Goal: Transaction & Acquisition: Purchase product/service

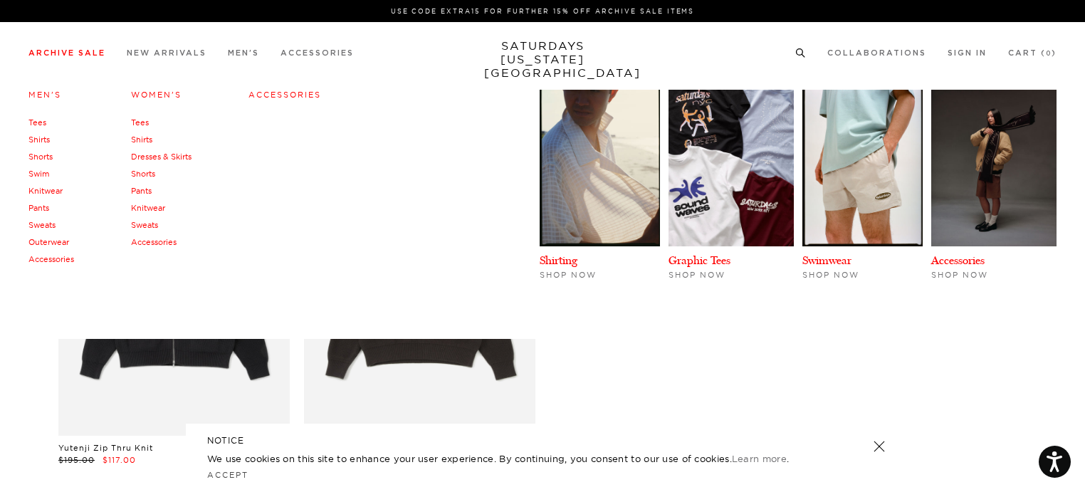
click at [41, 122] on link "Tees" at bounding box center [37, 122] width 18 height 10
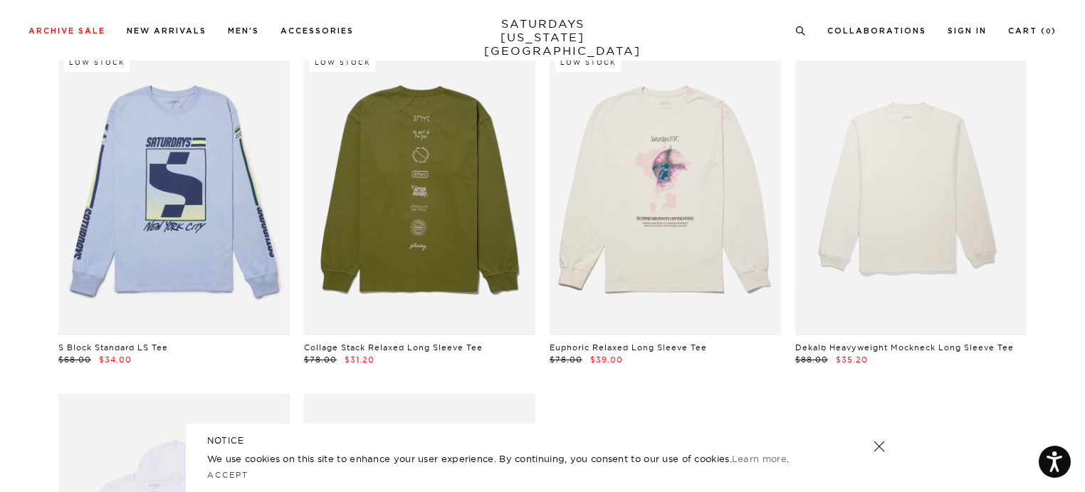
scroll to position [4556, 0]
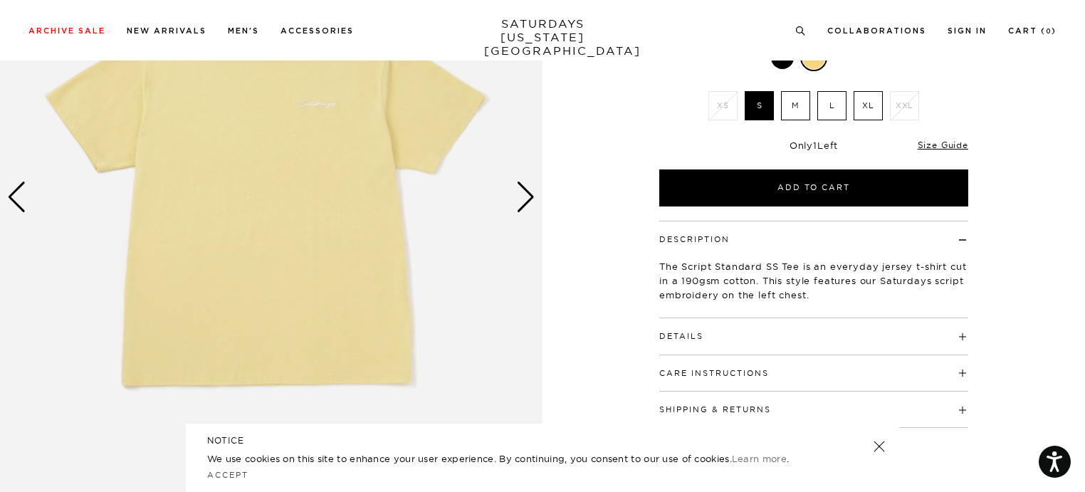
scroll to position [142, 0]
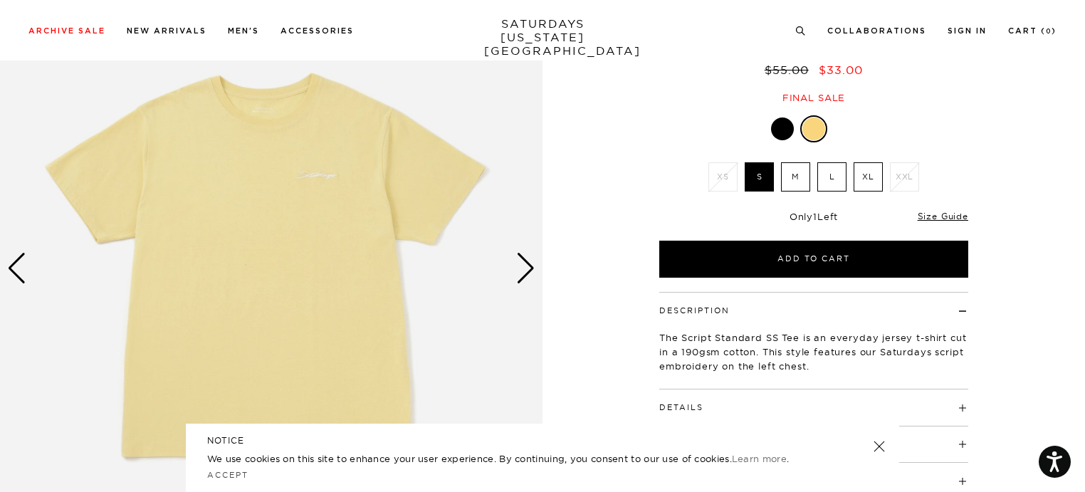
click at [527, 268] on div "Next slide" at bounding box center [525, 268] width 19 height 31
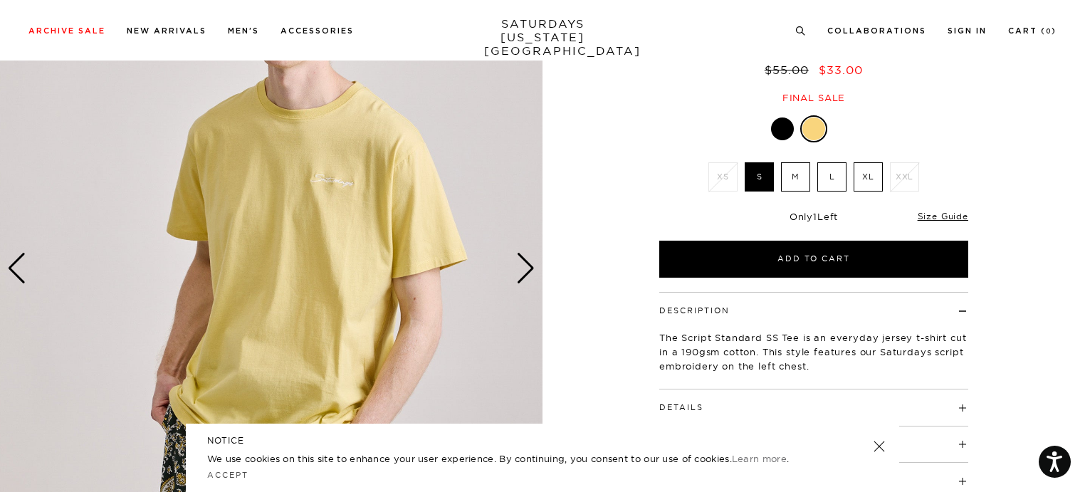
click at [527, 268] on div "Next slide" at bounding box center [525, 268] width 19 height 31
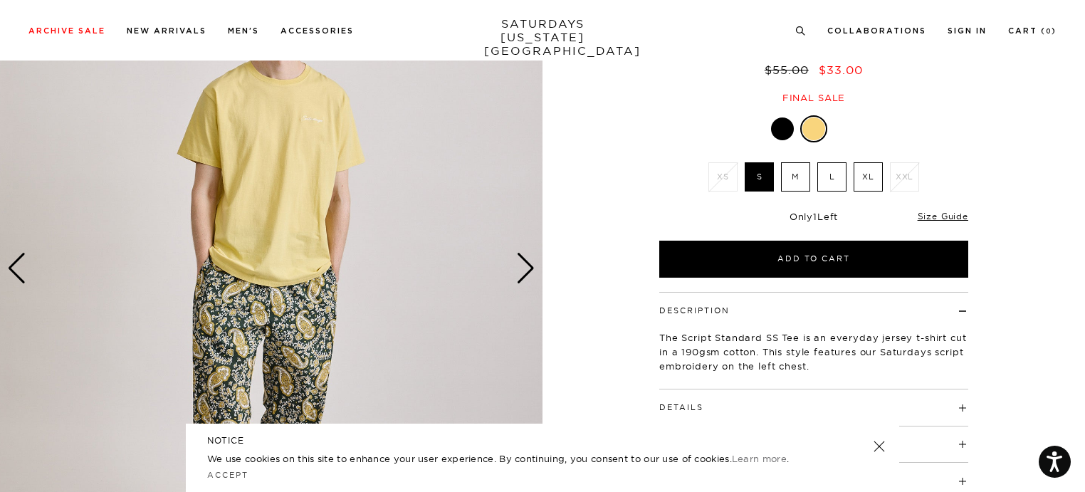
click at [527, 268] on div "Next slide" at bounding box center [525, 268] width 19 height 31
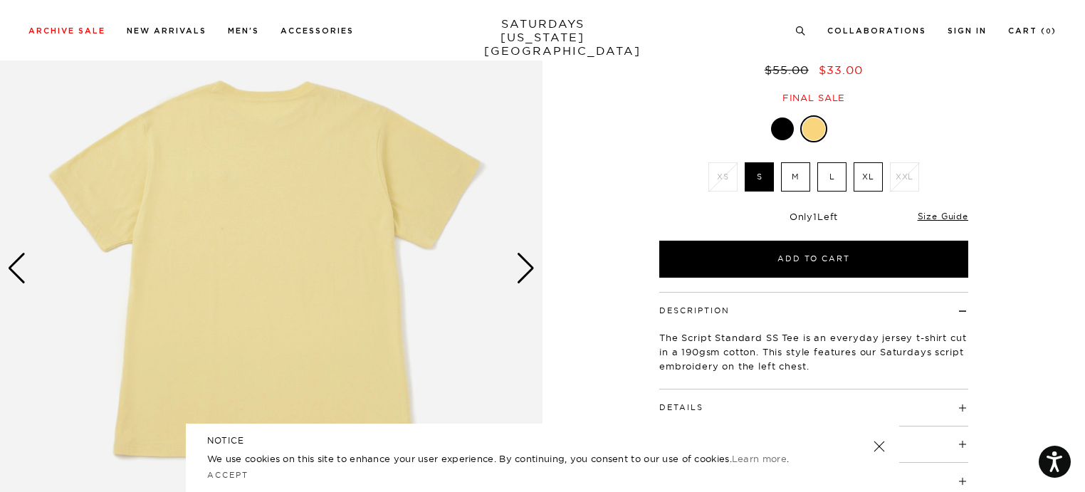
click at [527, 268] on div "Next slide" at bounding box center [525, 268] width 19 height 31
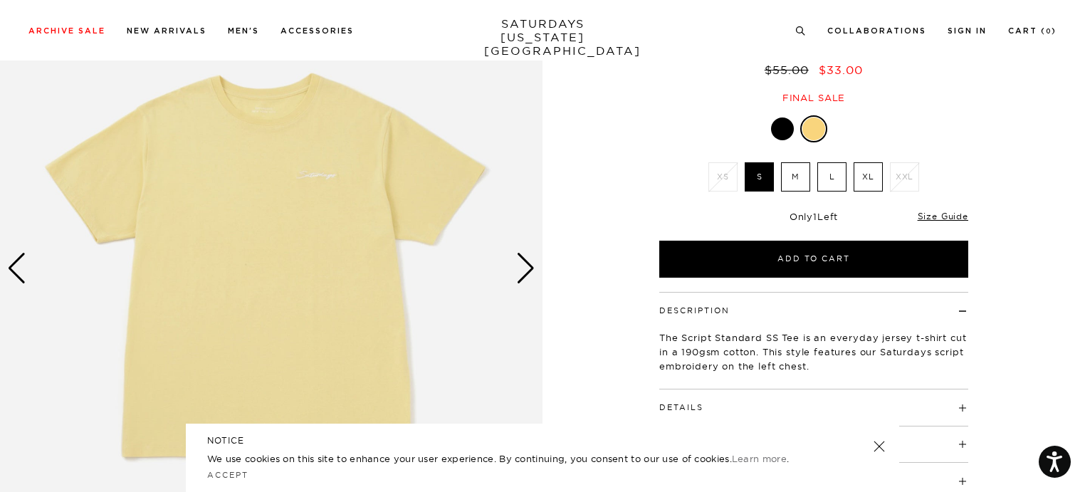
click at [527, 268] on div "Next slide" at bounding box center [525, 268] width 19 height 31
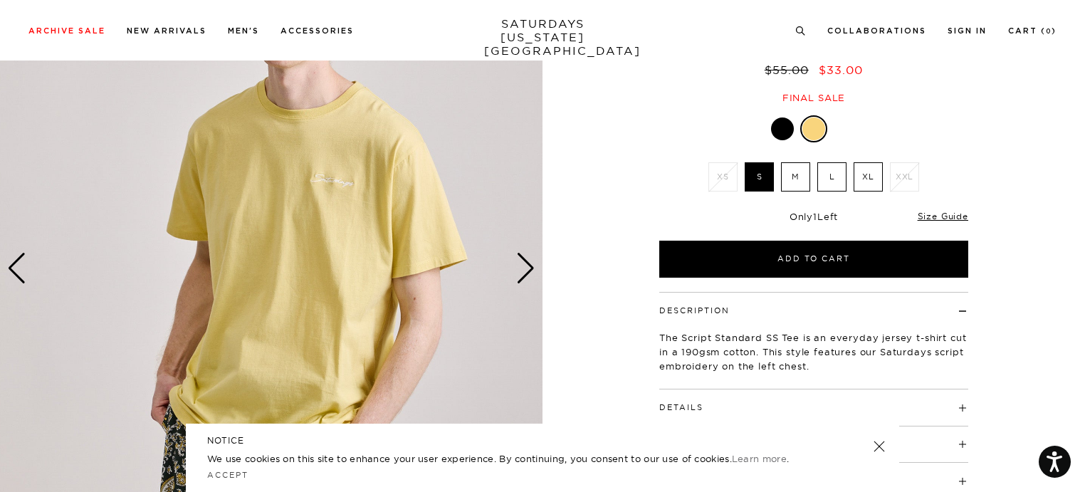
click at [527, 268] on div "Next slide" at bounding box center [525, 268] width 19 height 31
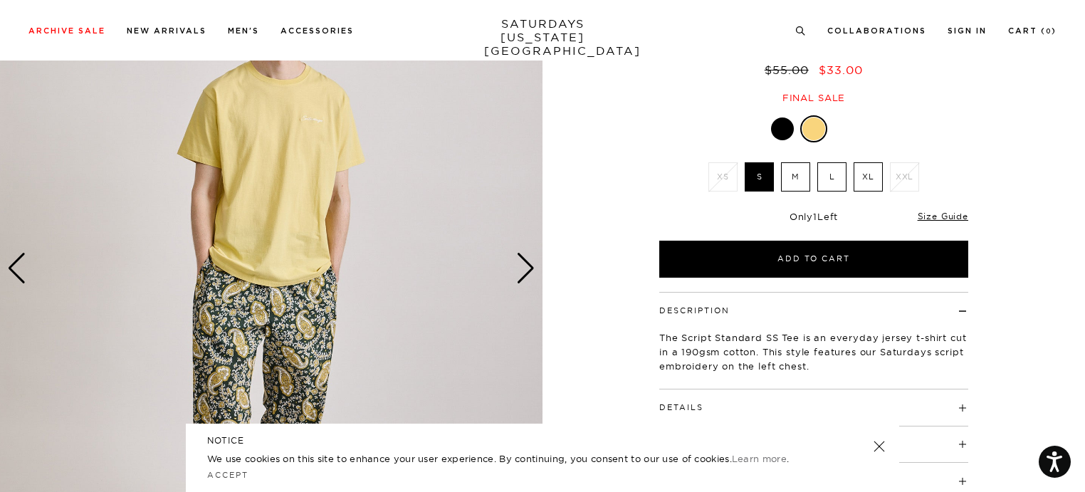
click at [527, 268] on div "Next slide" at bounding box center [525, 268] width 19 height 31
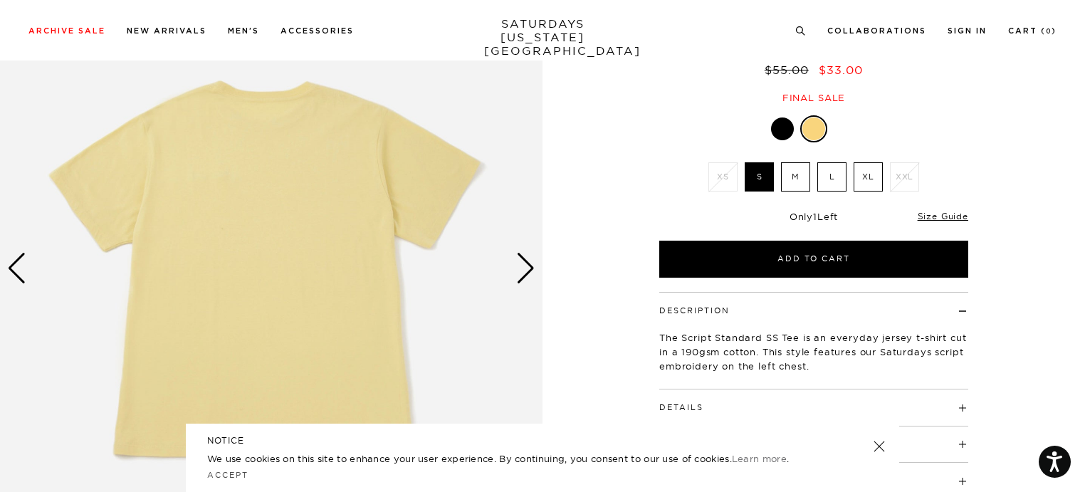
click at [527, 268] on div "Next slide" at bounding box center [525, 268] width 19 height 31
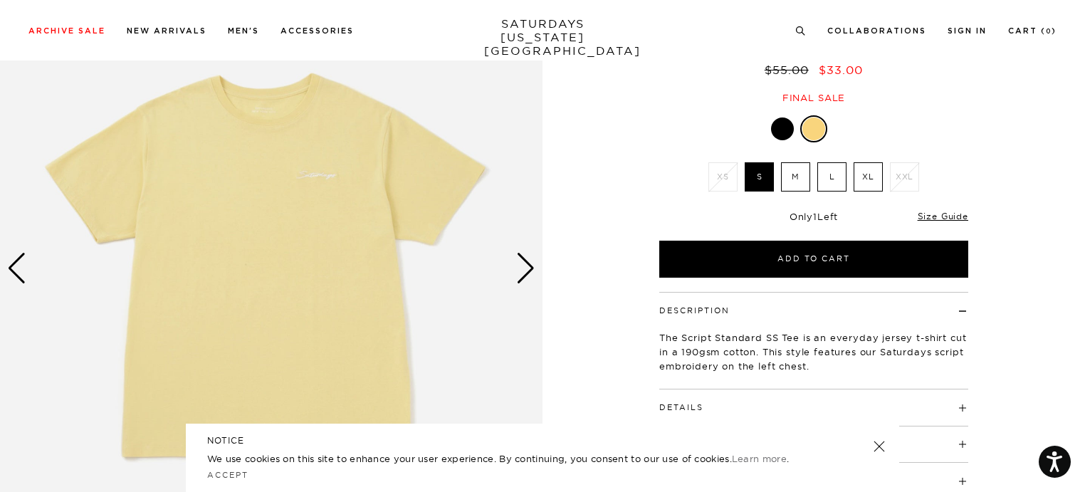
click at [527, 268] on div "Next slide" at bounding box center [525, 268] width 19 height 31
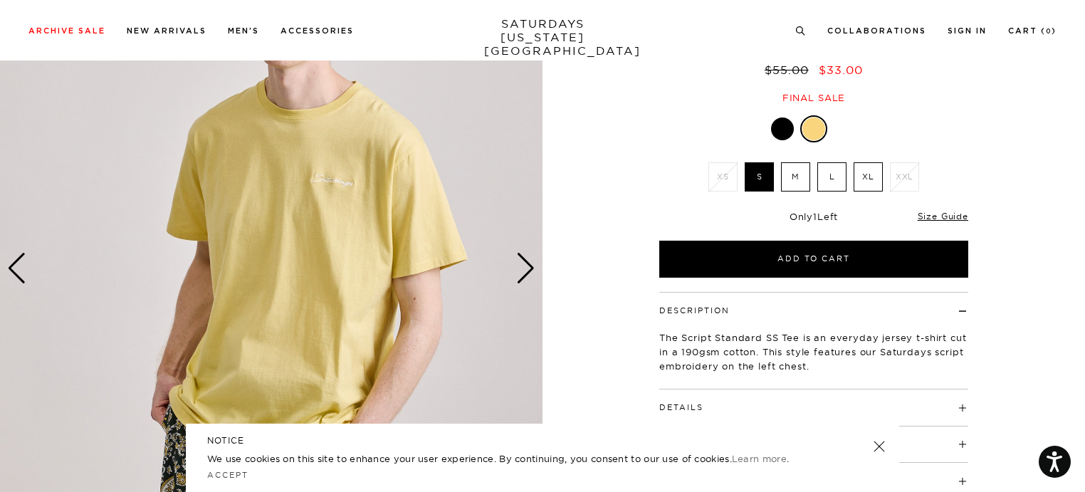
click at [527, 268] on div "Next slide" at bounding box center [525, 268] width 19 height 31
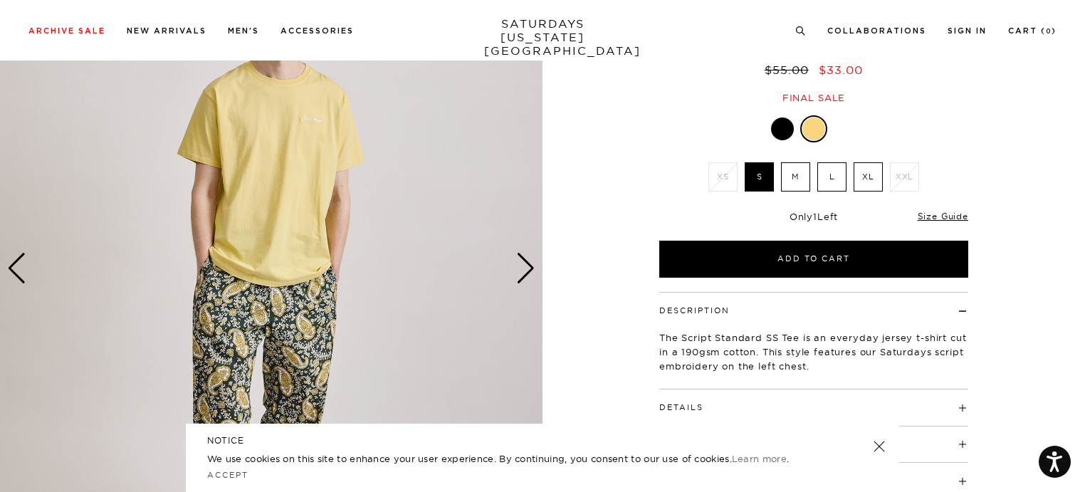
click at [527, 268] on div "Next slide" at bounding box center [525, 268] width 19 height 31
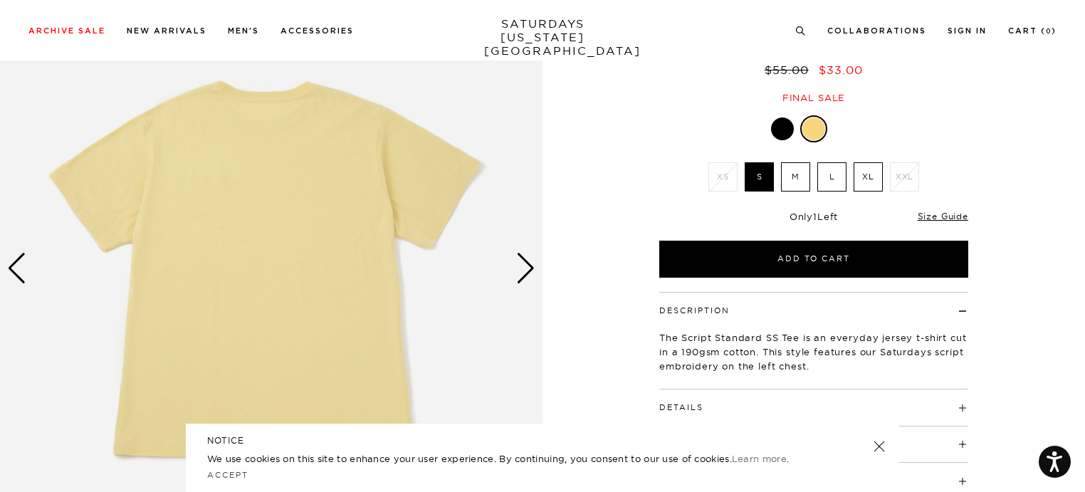
click at [527, 268] on div "Next slide" at bounding box center [525, 268] width 19 height 31
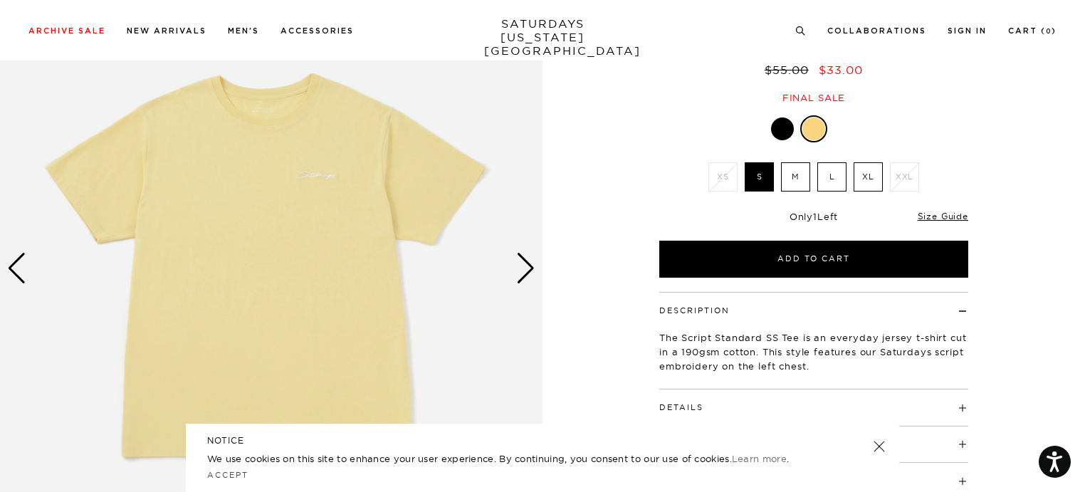
click at [527, 268] on div "Next slide" at bounding box center [525, 268] width 19 height 31
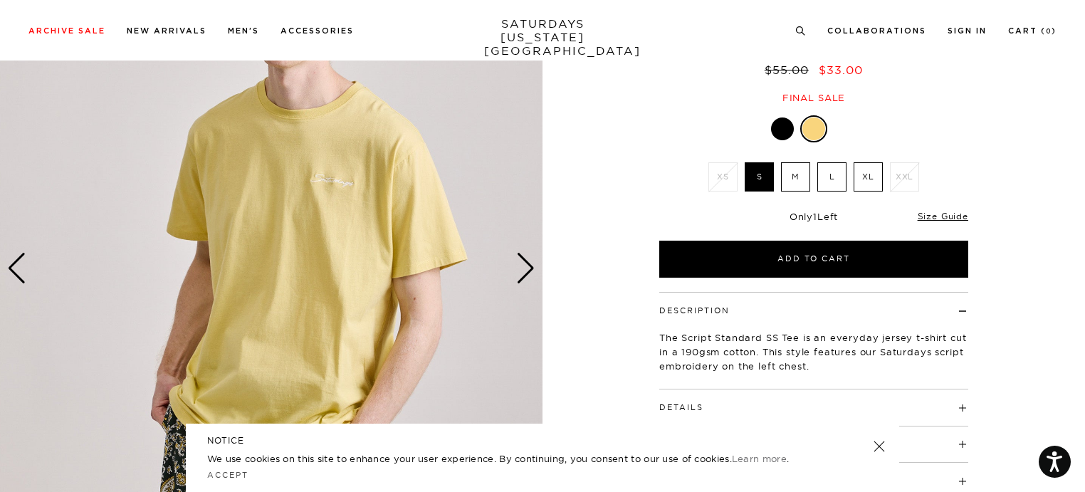
click at [527, 268] on div "Next slide" at bounding box center [525, 268] width 19 height 31
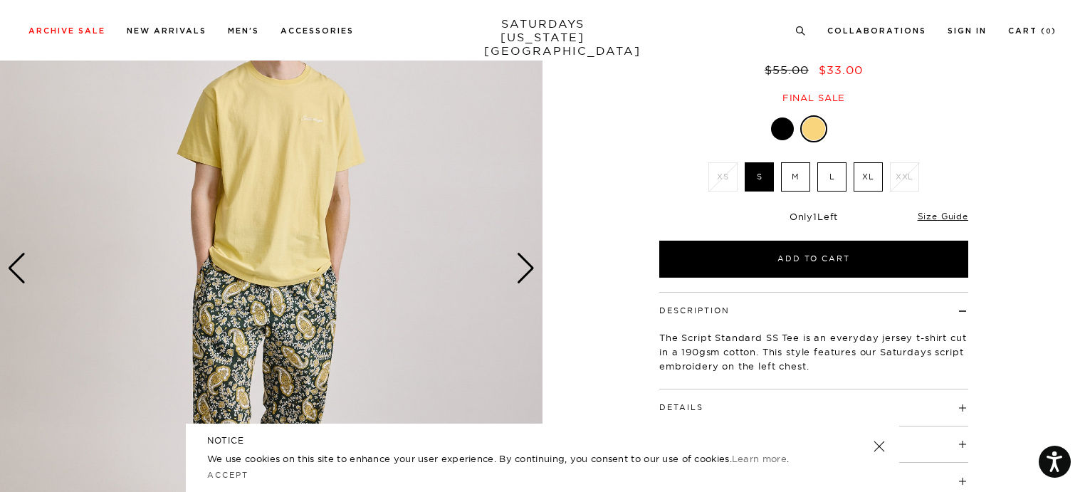
click at [527, 268] on div "Next slide" at bounding box center [525, 268] width 19 height 31
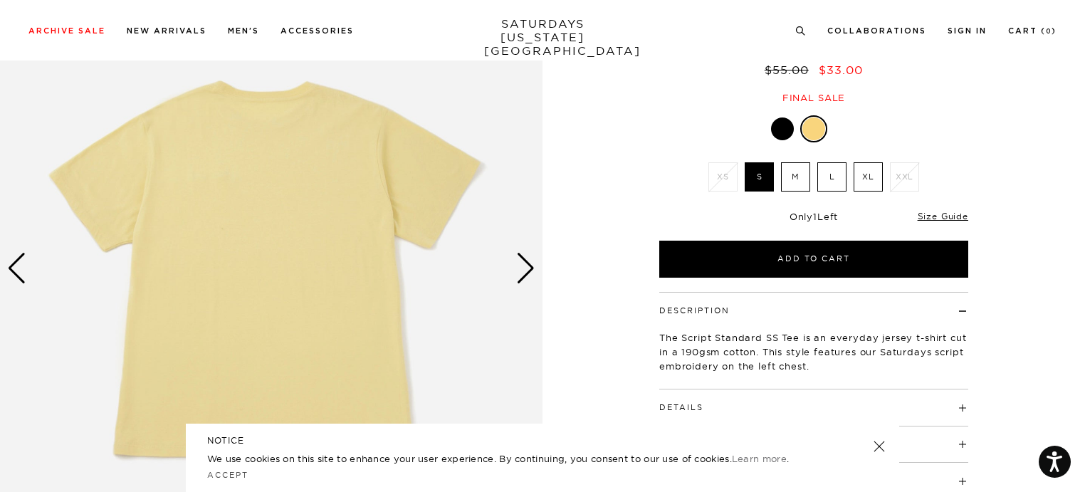
click at [527, 268] on div "Next slide" at bounding box center [525, 268] width 19 height 31
